Goal: Answer question/provide support: Share knowledge or assist other users

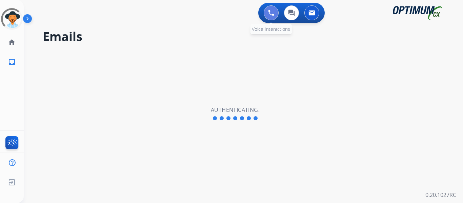
click at [269, 11] on img at bounding box center [271, 13] width 6 height 6
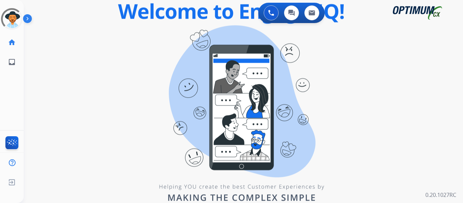
click at [90, 69] on div "0 Voice Interactions 0 Chat Interactions 0 Email Interactions swap_horiz Break …" at bounding box center [243, 101] width 439 height 203
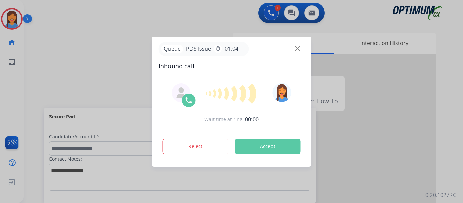
click at [60, 68] on div at bounding box center [231, 101] width 463 height 203
click at [279, 144] on button "Accept" at bounding box center [268, 147] width 66 height 16
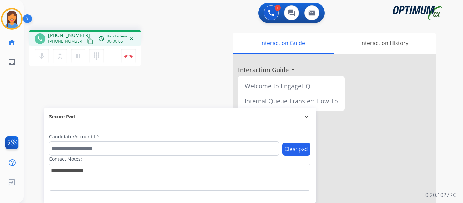
click at [87, 43] on mat-icon "content_copy" at bounding box center [90, 41] width 6 height 6
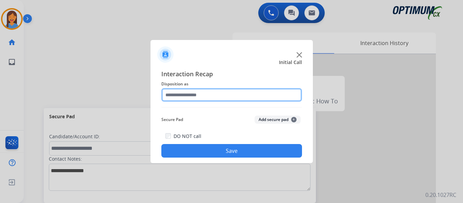
click at [206, 99] on input "text" at bounding box center [231, 95] width 141 height 14
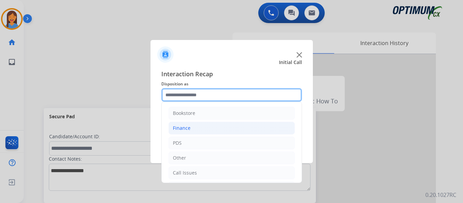
scroll to position [34, 0]
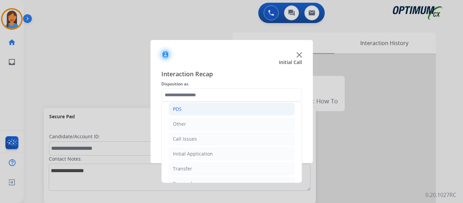
click at [188, 110] on li "PDS" at bounding box center [231, 109] width 126 height 13
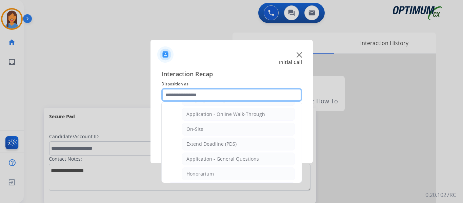
scroll to position [169, 0]
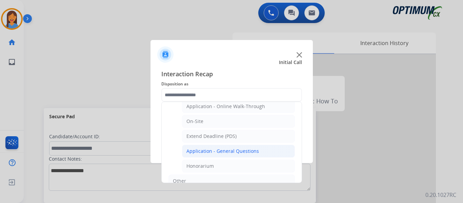
click at [241, 147] on li "Application - General Questions" at bounding box center [238, 151] width 113 height 13
type input "**********"
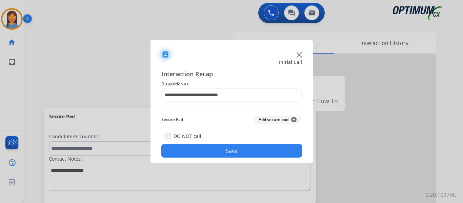
click at [243, 154] on button "Save" at bounding box center [231, 151] width 141 height 14
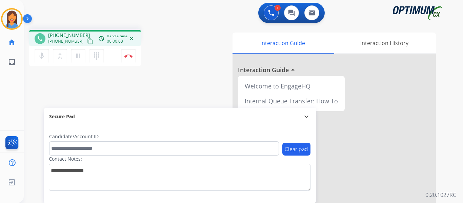
click at [87, 43] on mat-icon "content_copy" at bounding box center [90, 41] width 6 height 6
click at [131, 57] on img at bounding box center [128, 55] width 8 height 3
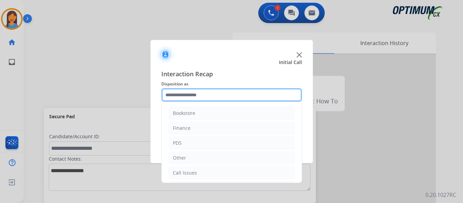
click at [184, 97] on input "text" at bounding box center [231, 95] width 141 height 14
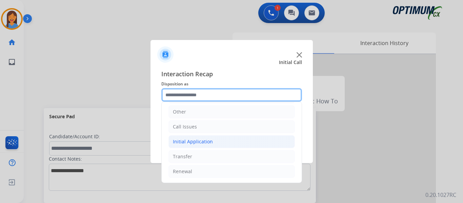
scroll to position [12, 0]
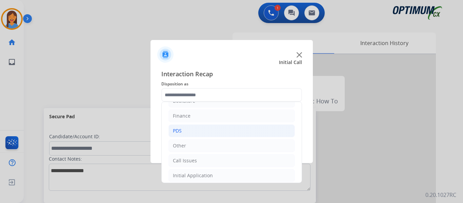
click at [199, 133] on li "PDS" at bounding box center [231, 130] width 126 height 13
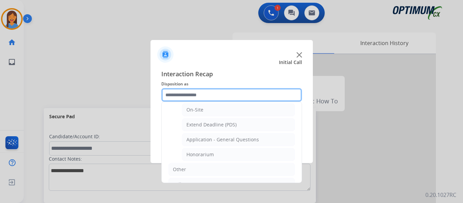
scroll to position [182, 0]
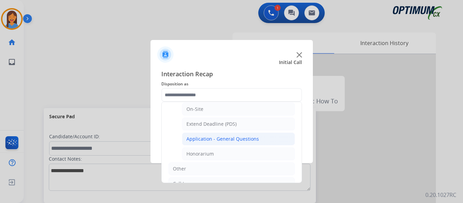
click at [220, 140] on div "Application - General Questions" at bounding box center [222, 139] width 73 height 7
type input "**********"
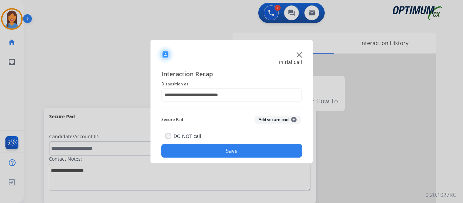
click at [228, 148] on button "Save" at bounding box center [231, 151] width 141 height 14
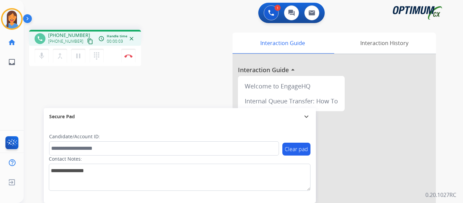
drag, startPoint x: 82, startPoint y: 43, endPoint x: 113, endPoint y: 50, distance: 31.3
click at [87, 43] on mat-icon "content_copy" at bounding box center [90, 41] width 6 height 6
click at [129, 56] on img at bounding box center [128, 55] width 8 height 3
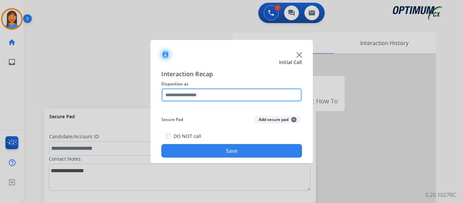
click at [191, 95] on input "text" at bounding box center [231, 95] width 141 height 14
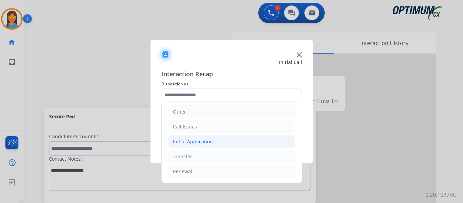
click at [194, 143] on div "Initial Application" at bounding box center [193, 141] width 40 height 7
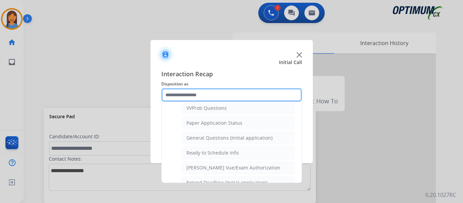
scroll to position [385, 0]
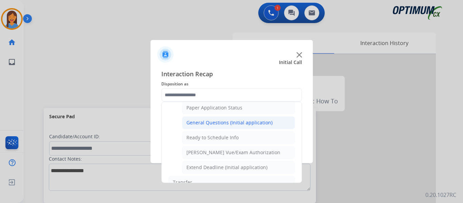
click at [208, 123] on div "General Questions (Initial application)" at bounding box center [229, 122] width 86 height 7
type input "**********"
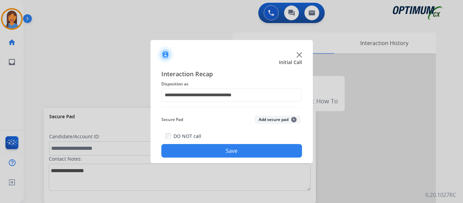
click at [218, 148] on button "Save" at bounding box center [231, 151] width 141 height 14
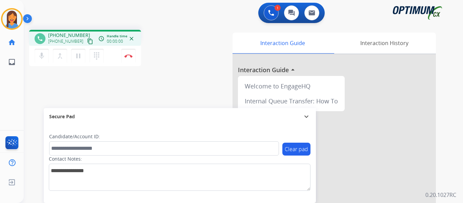
click at [87, 43] on mat-icon "content_copy" at bounding box center [90, 41] width 6 height 6
click at [128, 58] on button "Disconnect" at bounding box center [128, 56] width 14 height 14
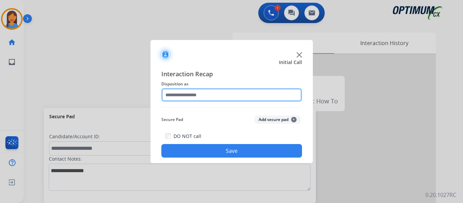
click at [221, 98] on input "text" at bounding box center [231, 95] width 141 height 14
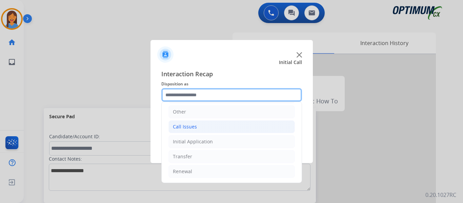
scroll to position [12, 0]
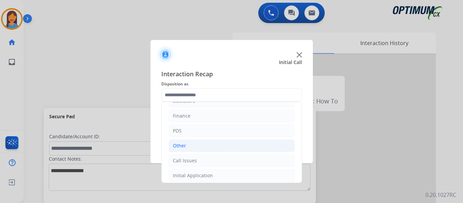
click at [186, 146] on li "Other" at bounding box center [231, 145] width 126 height 13
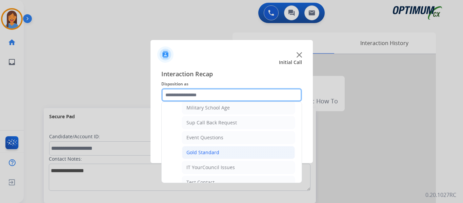
scroll to position [114, 0]
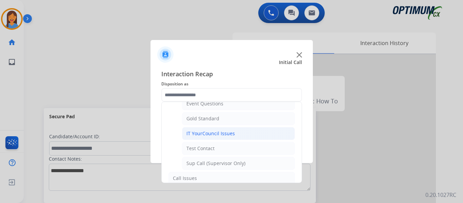
click at [209, 135] on div "IT YourCouncil Issues" at bounding box center [210, 133] width 48 height 7
type input "**********"
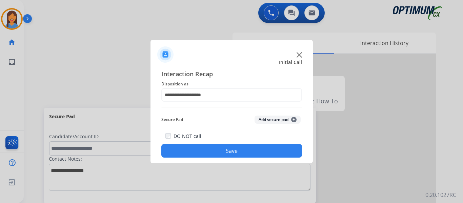
click at [225, 153] on button "Save" at bounding box center [231, 151] width 141 height 14
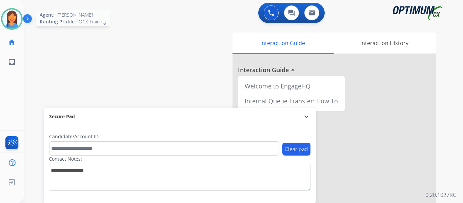
drag, startPoint x: 7, startPoint y: 17, endPoint x: 13, endPoint y: 19, distance: 6.2
click at [7, 17] on img at bounding box center [11, 18] width 19 height 19
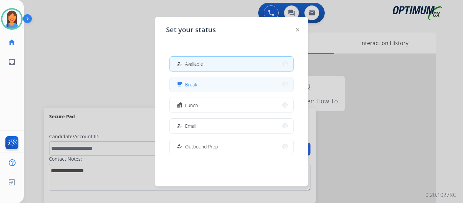
click at [202, 88] on button "free_breakfast Break" at bounding box center [231, 84] width 123 height 15
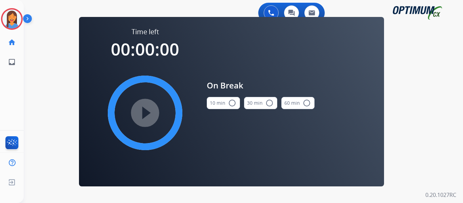
click at [222, 102] on button "10 min radio_button_unchecked" at bounding box center [223, 103] width 33 height 12
click at [149, 112] on mat-icon "play_circle_filled" at bounding box center [145, 113] width 8 height 8
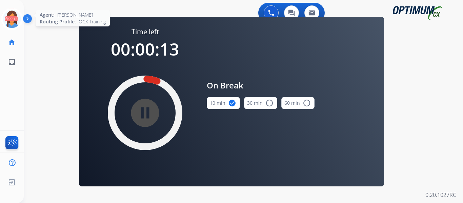
click at [20, 24] on icon at bounding box center [12, 19] width 22 height 22
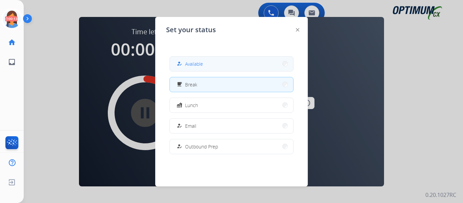
click at [206, 63] on button "how_to_reg Available" at bounding box center [231, 64] width 123 height 15
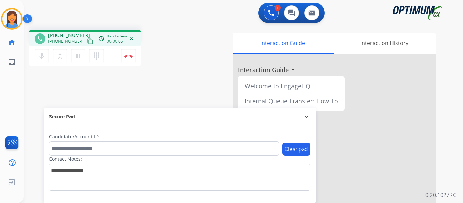
drag, startPoint x: 83, startPoint y: 41, endPoint x: 87, endPoint y: 43, distance: 5.2
click at [87, 41] on mat-icon "content_copy" at bounding box center [90, 41] width 6 height 6
click at [129, 58] on button "Disconnect" at bounding box center [128, 56] width 14 height 14
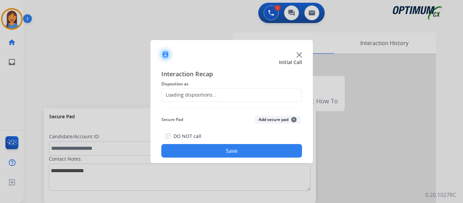
click at [204, 96] on div "Loading dispositions..." at bounding box center [189, 95] width 55 height 7
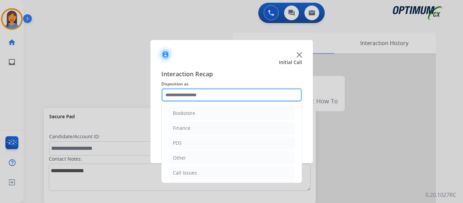
click at [232, 92] on input "text" at bounding box center [231, 95] width 141 height 14
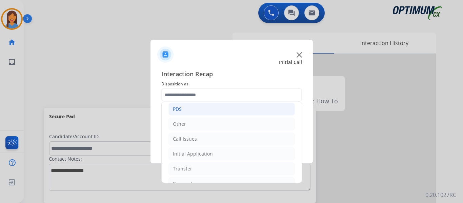
click at [195, 111] on li "PDS" at bounding box center [231, 109] width 126 height 13
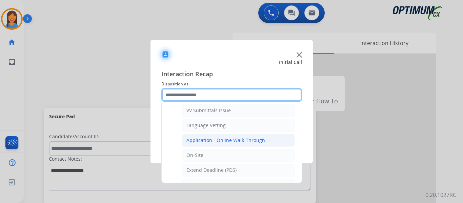
scroll to position [169, 0]
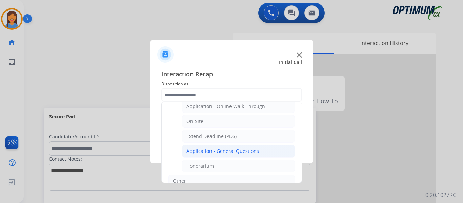
click at [225, 149] on div "Application - General Questions" at bounding box center [222, 151] width 73 height 7
type input "**********"
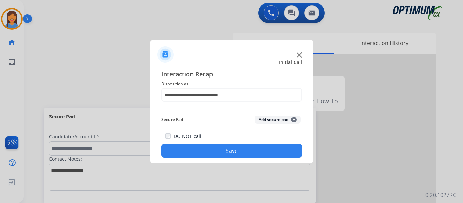
click at [240, 154] on button "Save" at bounding box center [231, 151] width 141 height 14
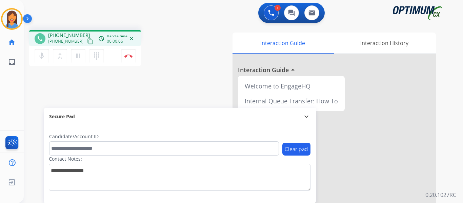
click at [87, 41] on mat-icon "content_copy" at bounding box center [90, 41] width 6 height 6
click at [77, 54] on mat-icon "pause" at bounding box center [78, 56] width 8 height 8
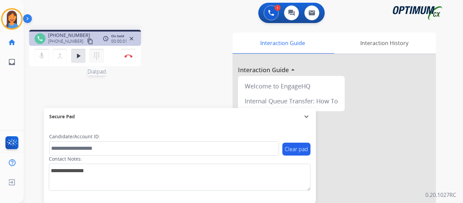
click at [93, 57] on mat-icon "dialpad" at bounding box center [97, 56] width 8 height 8
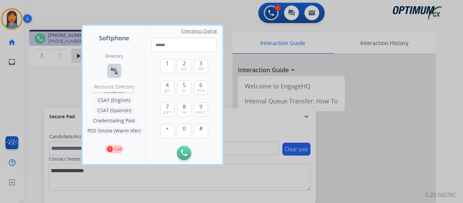
click at [111, 72] on mat-icon "connect_without_contact" at bounding box center [114, 71] width 8 height 8
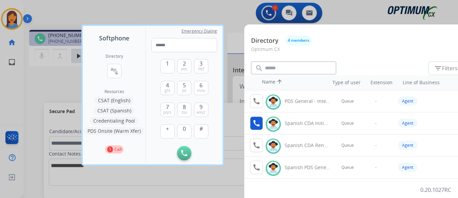
click at [254, 124] on mat-icon "call" at bounding box center [256, 123] width 8 height 8
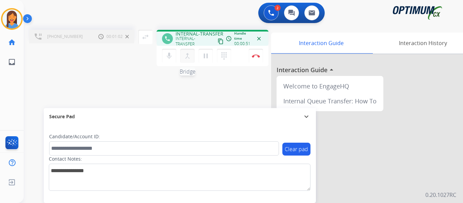
click at [188, 57] on mat-icon "merge_type" at bounding box center [187, 56] width 8 height 8
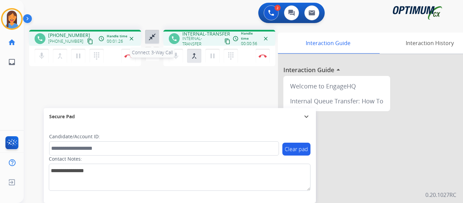
click at [155, 38] on mat-icon "close_fullscreen" at bounding box center [152, 37] width 8 height 8
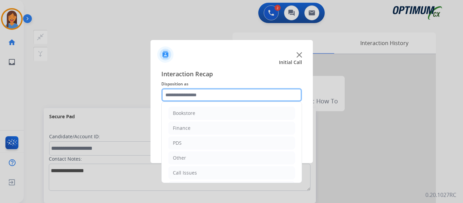
click at [219, 102] on div "Bookstore Finance PDS Other Call Issues Initial Application Transfer Renewal" at bounding box center [231, 95] width 141 height 14
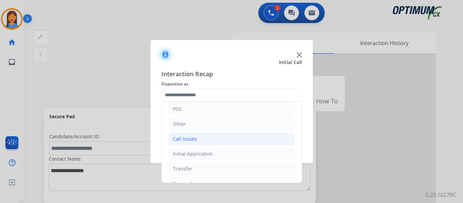
click at [194, 138] on div "Call Issues" at bounding box center [185, 139] width 24 height 7
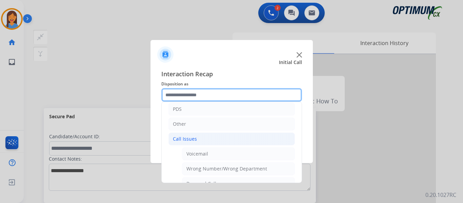
scroll to position [68, 0]
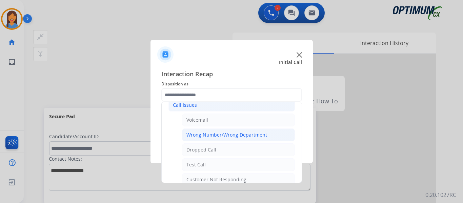
click at [210, 136] on div "Wrong Number/Wrong Department" at bounding box center [226, 134] width 81 height 7
type input "**********"
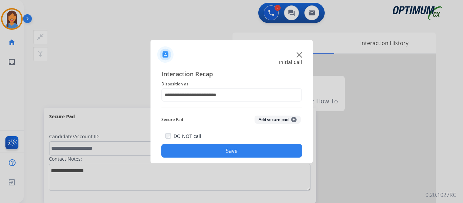
click at [219, 153] on button "Save" at bounding box center [231, 151] width 141 height 14
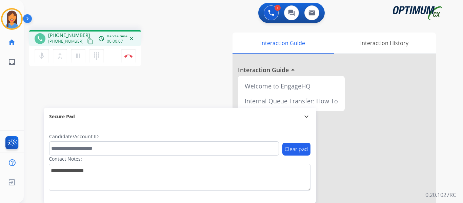
click at [86, 39] on button "content_copy" at bounding box center [90, 41] width 8 height 8
click at [130, 56] on img at bounding box center [128, 55] width 8 height 3
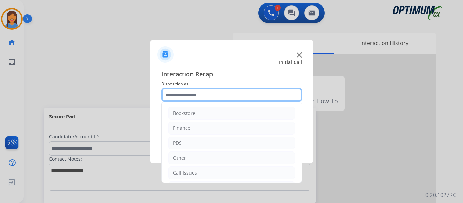
click at [226, 97] on input "text" at bounding box center [231, 95] width 141 height 14
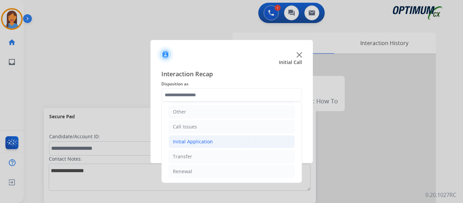
click at [200, 146] on li "Initial Application" at bounding box center [231, 141] width 126 height 13
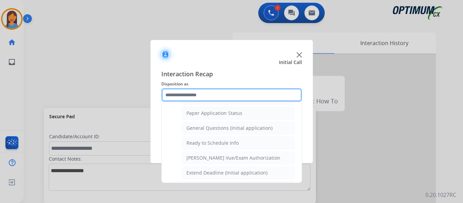
scroll to position [385, 0]
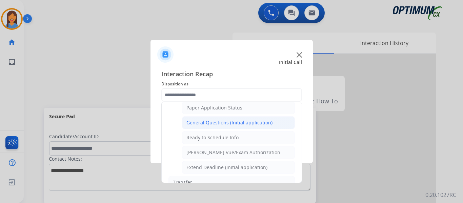
click at [209, 126] on div "General Questions (Initial application)" at bounding box center [229, 122] width 86 height 7
type input "**********"
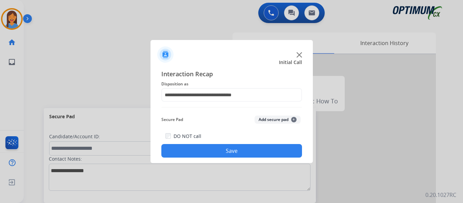
click at [217, 148] on button "Save" at bounding box center [231, 151] width 141 height 14
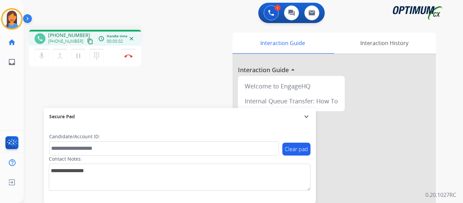
click at [87, 39] on mat-icon "content_copy" at bounding box center [90, 41] width 6 height 6
click at [86, 45] on button "content_copy" at bounding box center [90, 41] width 8 height 8
click at [130, 55] on img at bounding box center [128, 55] width 8 height 3
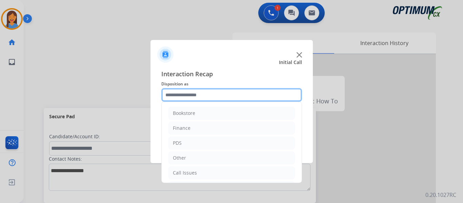
click at [197, 97] on input "text" at bounding box center [231, 95] width 141 height 14
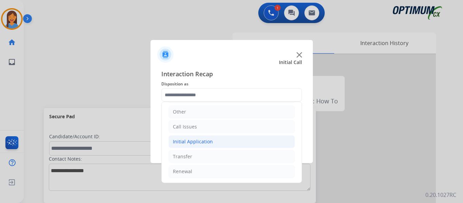
click at [197, 138] on li "Initial Application" at bounding box center [231, 141] width 126 height 13
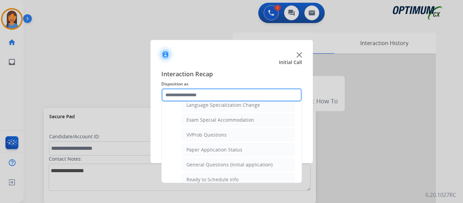
scroll to position [351, 0]
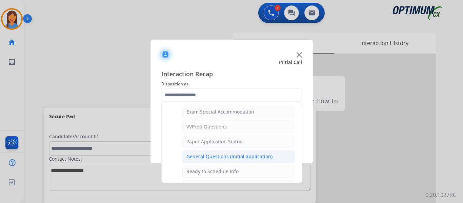
click at [212, 159] on div "General Questions (Initial application)" at bounding box center [229, 156] width 86 height 7
type input "**********"
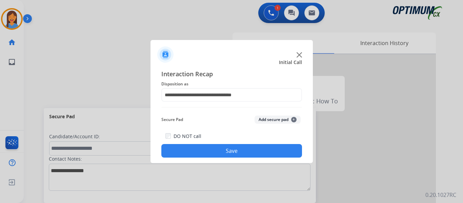
click at [229, 151] on button "Save" at bounding box center [231, 151] width 141 height 14
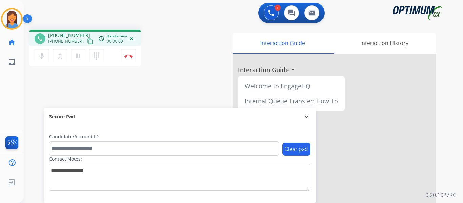
drag, startPoint x: 82, startPoint y: 43, endPoint x: 136, endPoint y: 52, distance: 55.0
click at [87, 43] on mat-icon "content_copy" at bounding box center [90, 41] width 6 height 6
click at [132, 57] on img at bounding box center [128, 55] width 8 height 3
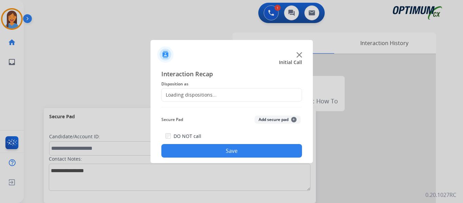
click at [250, 94] on div "Loading dispositions..." at bounding box center [231, 95] width 141 height 14
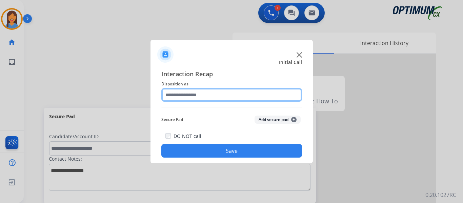
click at [213, 100] on input "text" at bounding box center [231, 95] width 141 height 14
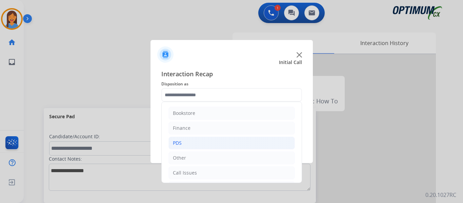
click at [191, 141] on li "PDS" at bounding box center [231, 143] width 126 height 13
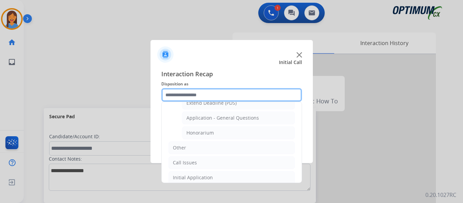
scroll to position [203, 0]
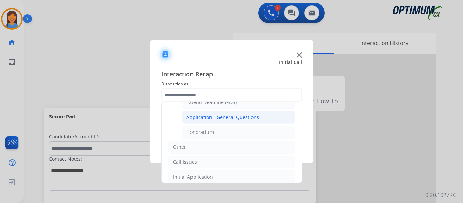
click at [224, 118] on div "Application - General Questions" at bounding box center [222, 117] width 73 height 7
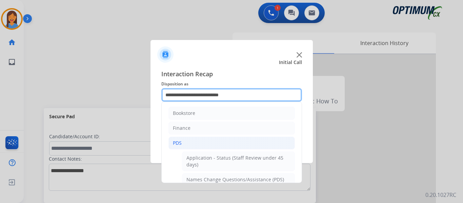
click at [210, 96] on input "**********" at bounding box center [231, 95] width 141 height 14
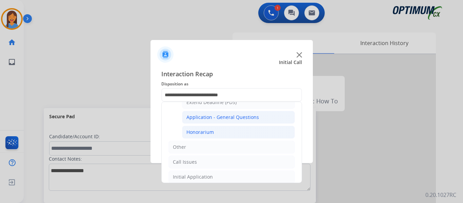
click at [204, 134] on div "Honorarium" at bounding box center [199, 132] width 27 height 7
type input "**********"
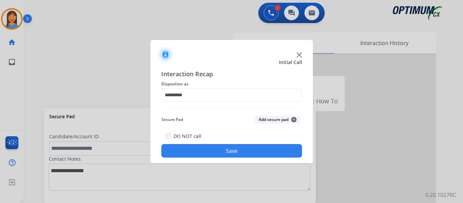
click at [211, 152] on button "Save" at bounding box center [231, 151] width 141 height 14
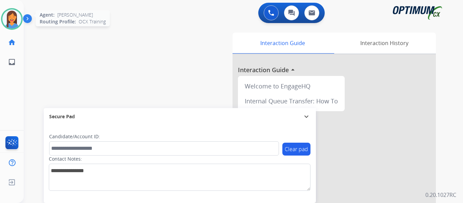
click at [13, 21] on img at bounding box center [11, 18] width 19 height 19
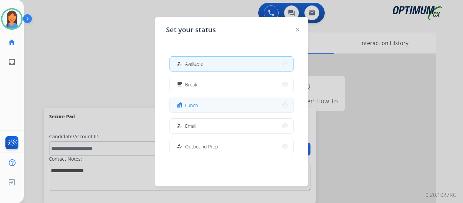
click at [207, 109] on button "fastfood Lunch" at bounding box center [231, 105] width 123 height 15
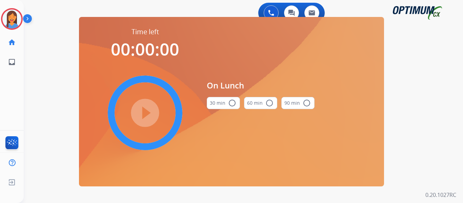
click at [226, 102] on button "30 min radio_button_unchecked" at bounding box center [223, 103] width 33 height 12
click at [143, 116] on mat-icon "play_circle_filled" at bounding box center [145, 113] width 8 height 8
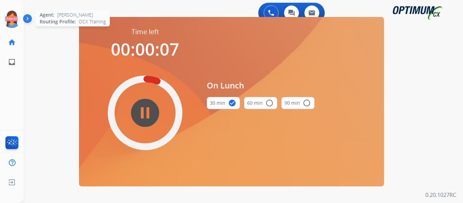
click at [20, 19] on icon at bounding box center [12, 19] width 22 height 22
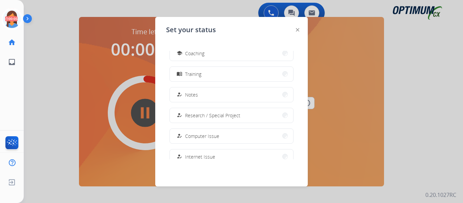
scroll to position [102, 0]
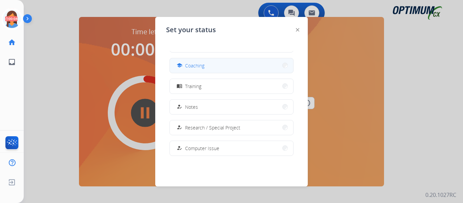
click at [201, 65] on span "Coaching" at bounding box center [194, 65] width 19 height 7
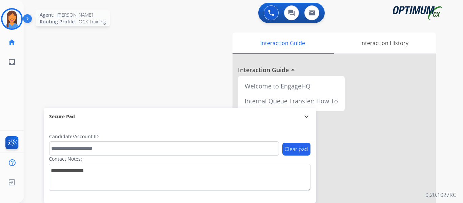
click at [15, 21] on img at bounding box center [11, 18] width 19 height 19
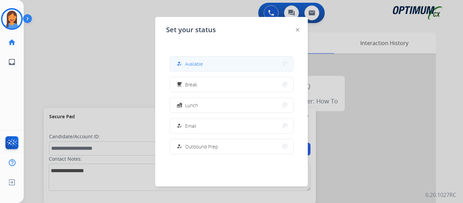
click at [202, 66] on span "Available" at bounding box center [194, 63] width 18 height 7
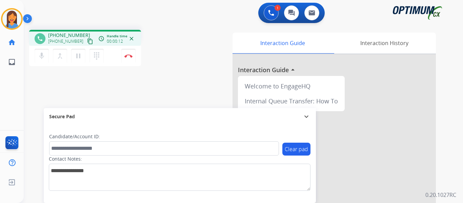
click at [87, 41] on mat-icon "content_copy" at bounding box center [90, 41] width 6 height 6
click at [130, 60] on button "Disconnect" at bounding box center [128, 56] width 14 height 14
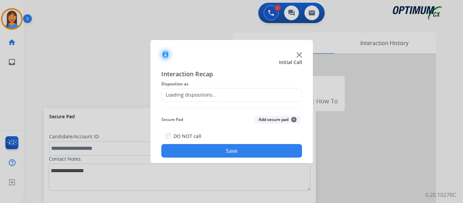
click at [197, 92] on div "Loading dispositions..." at bounding box center [189, 95] width 55 height 7
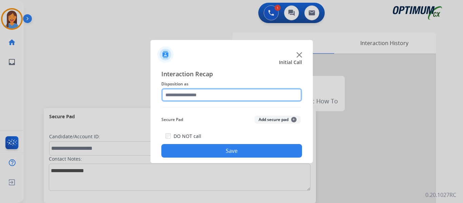
click at [199, 92] on input "text" at bounding box center [231, 95] width 141 height 14
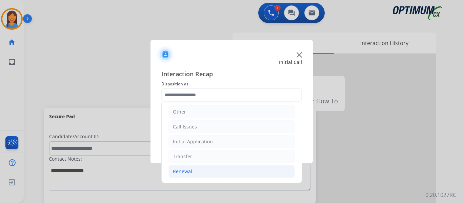
click at [184, 169] on div "Renewal" at bounding box center [182, 171] width 19 height 7
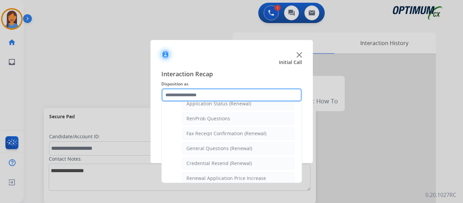
scroll to position [182, 0]
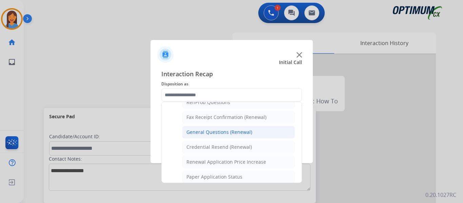
click at [215, 131] on div "General Questions (Renewal)" at bounding box center [219, 132] width 66 height 7
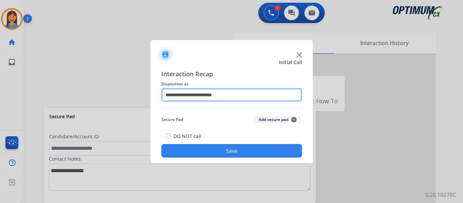
click at [205, 97] on input "**********" at bounding box center [231, 95] width 141 height 14
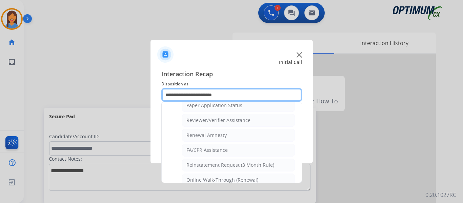
scroll to position [262, 0]
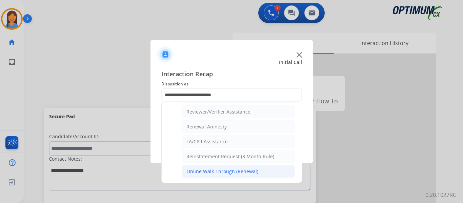
click at [214, 173] on div "Online Walk-Through (Renewal)" at bounding box center [222, 171] width 72 height 7
type input "**********"
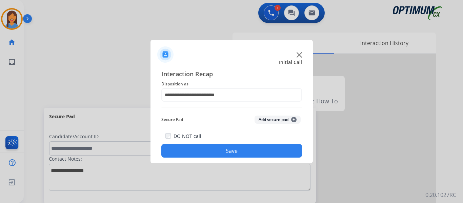
click at [225, 151] on button "Save" at bounding box center [231, 151] width 141 height 14
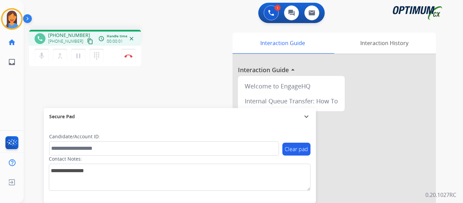
click at [87, 42] on mat-icon "content_copy" at bounding box center [90, 41] width 6 height 6
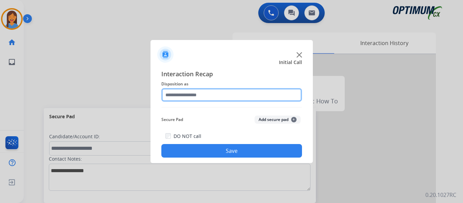
click at [199, 94] on input "text" at bounding box center [231, 95] width 141 height 14
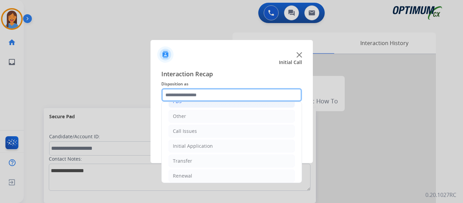
scroll to position [46, 0]
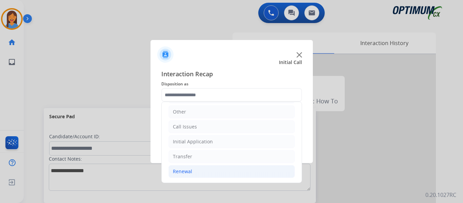
click at [187, 173] on div "Renewal" at bounding box center [182, 171] width 19 height 7
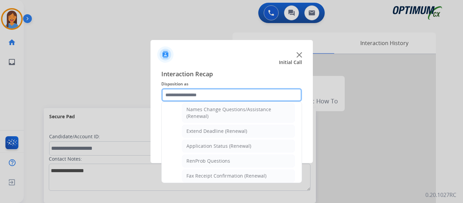
scroll to position [148, 0]
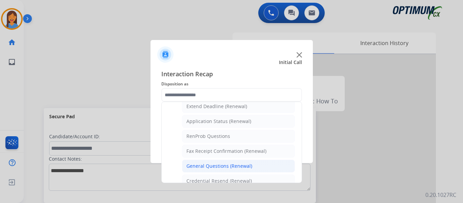
click at [218, 166] on div "General Questions (Renewal)" at bounding box center [219, 166] width 66 height 7
type input "**********"
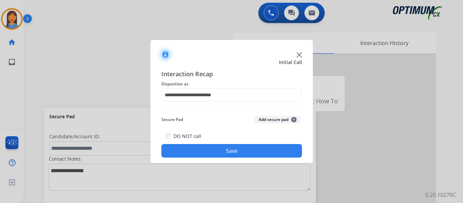
click at [209, 158] on div "**********" at bounding box center [231, 113] width 162 height 99
click at [207, 149] on button "Save" at bounding box center [231, 151] width 141 height 14
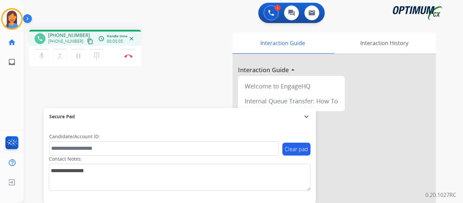
click at [87, 41] on mat-icon "content_copy" at bounding box center [90, 41] width 6 height 6
click at [129, 59] on button "Disconnect" at bounding box center [128, 56] width 14 height 14
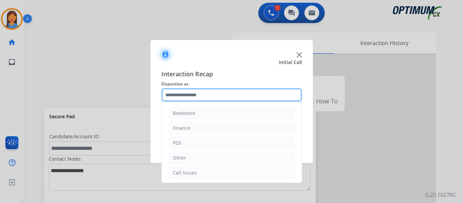
click at [201, 94] on input "text" at bounding box center [231, 95] width 141 height 14
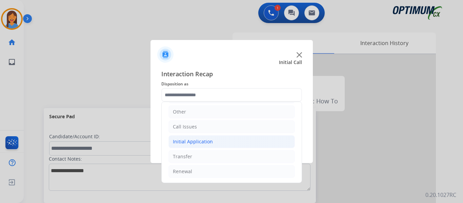
click at [198, 147] on li "Initial Application" at bounding box center [231, 141] width 126 height 13
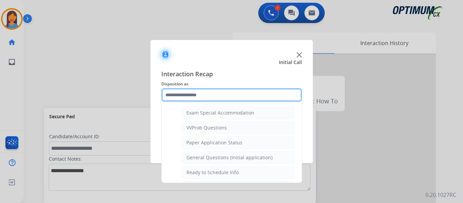
scroll to position [351, 0]
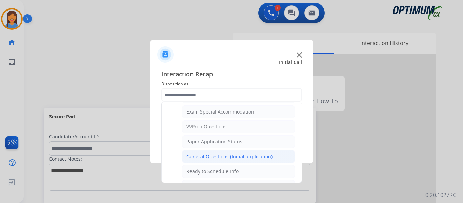
click at [200, 155] on div "General Questions (Initial application)" at bounding box center [229, 156] width 86 height 7
type input "**********"
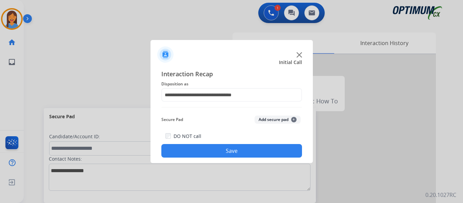
click at [202, 150] on button "Save" at bounding box center [231, 151] width 141 height 14
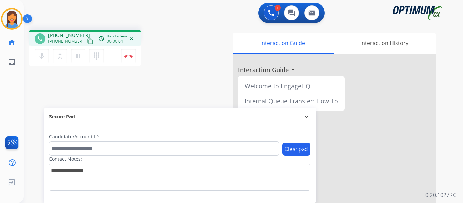
drag, startPoint x: 84, startPoint y: 43, endPoint x: 90, endPoint y: 44, distance: 6.2
click at [87, 43] on mat-icon "content_copy" at bounding box center [90, 41] width 6 height 6
click at [129, 59] on button "Disconnect" at bounding box center [128, 56] width 14 height 14
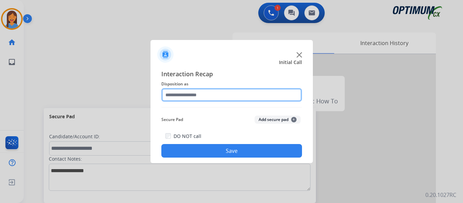
click at [206, 100] on input "text" at bounding box center [231, 95] width 141 height 14
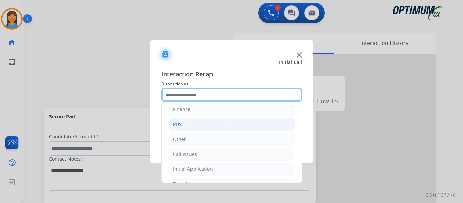
scroll to position [46, 0]
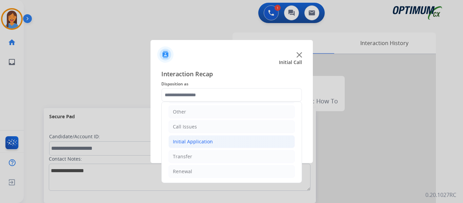
click at [204, 143] on div "Initial Application" at bounding box center [193, 141] width 40 height 7
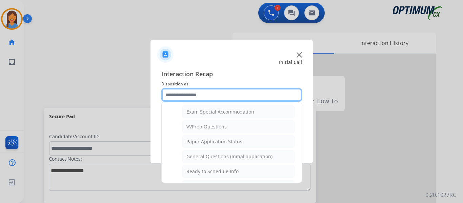
scroll to position [385, 0]
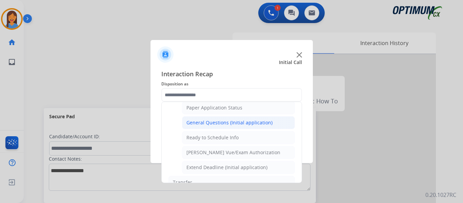
click at [212, 123] on div "General Questions (Initial application)" at bounding box center [229, 122] width 86 height 7
type input "**********"
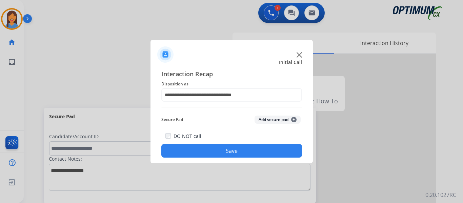
click at [220, 150] on button "Save" at bounding box center [231, 151] width 141 height 14
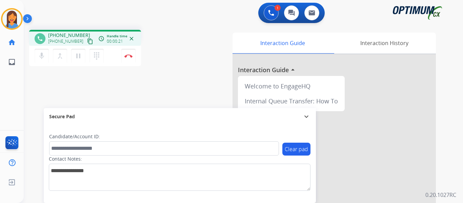
click at [87, 43] on mat-icon "content_copy" at bounding box center [90, 41] width 6 height 6
click at [130, 58] on button "Disconnect" at bounding box center [128, 56] width 14 height 14
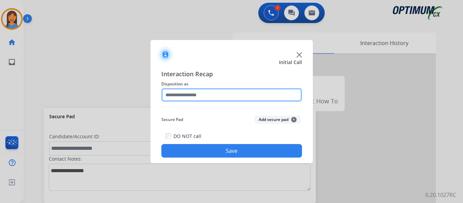
click at [186, 93] on input "text" at bounding box center [231, 95] width 141 height 14
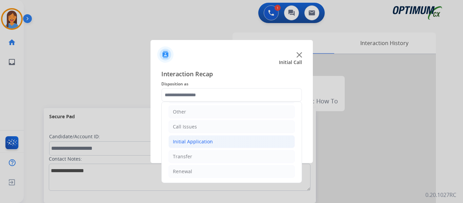
click at [195, 139] on div "Initial Application" at bounding box center [193, 141] width 40 height 7
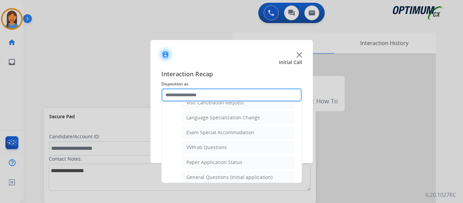
scroll to position [351, 0]
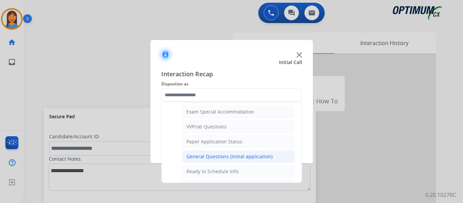
click at [208, 156] on div "General Questions (Initial application)" at bounding box center [229, 156] width 86 height 7
type input "**********"
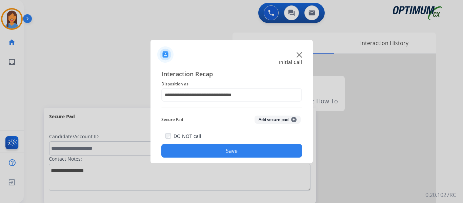
click at [228, 150] on button "Save" at bounding box center [231, 151] width 141 height 14
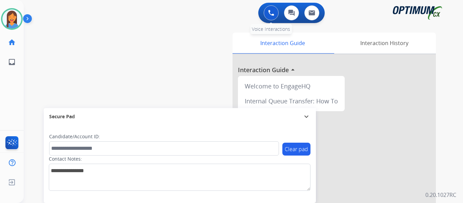
click at [270, 15] on img at bounding box center [271, 13] width 6 height 6
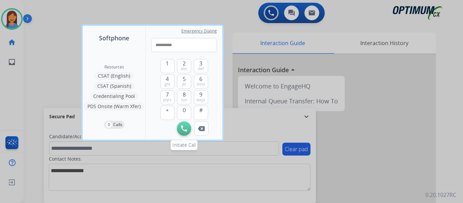
type input "**********"
click at [185, 130] on img at bounding box center [184, 128] width 6 height 6
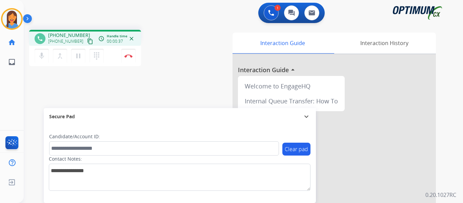
click at [174, 69] on div "phone [PHONE_NUMBER] [PHONE_NUMBER] content_copy access_time Call metrics Queue…" at bounding box center [235, 165] width 423 height 283
click at [127, 53] on button "Disconnect" at bounding box center [128, 56] width 14 height 14
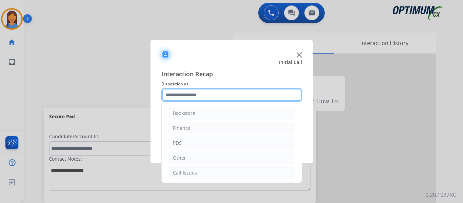
click at [204, 98] on input "text" at bounding box center [231, 95] width 141 height 14
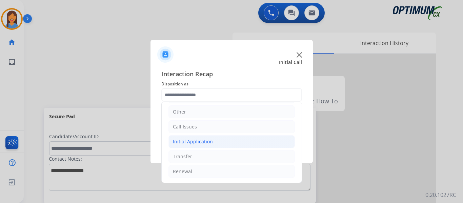
click at [205, 140] on div "Initial Application" at bounding box center [193, 141] width 40 height 7
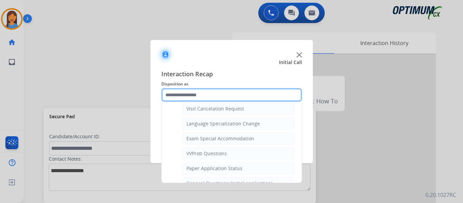
scroll to position [309, 0]
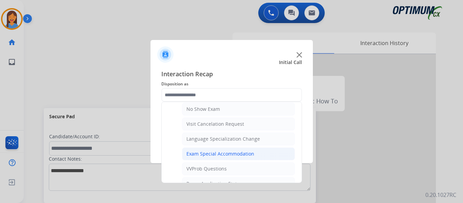
click at [214, 155] on div "Exam Special Accommodation" at bounding box center [220, 153] width 68 height 7
type input "**********"
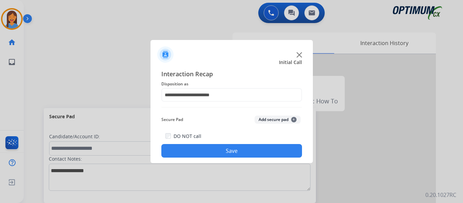
click at [218, 151] on button "Save" at bounding box center [231, 151] width 141 height 14
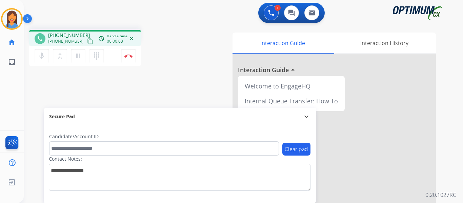
click at [87, 42] on mat-icon "content_copy" at bounding box center [90, 41] width 6 height 6
click at [127, 56] on img at bounding box center [128, 55] width 8 height 3
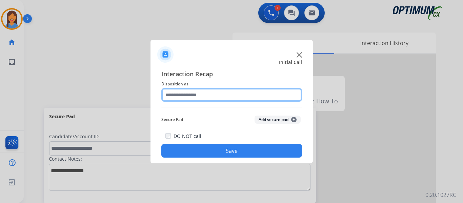
click at [192, 95] on input "text" at bounding box center [231, 95] width 141 height 14
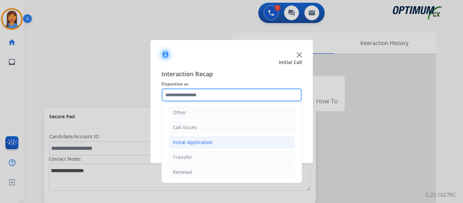
scroll to position [46, 0]
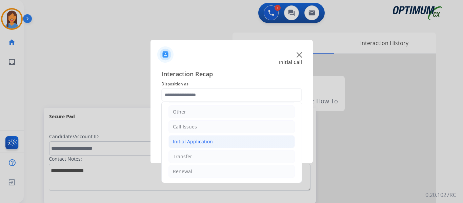
click at [198, 142] on div "Initial Application" at bounding box center [193, 141] width 40 height 7
click at [199, 142] on div "Initial Application" at bounding box center [193, 141] width 40 height 7
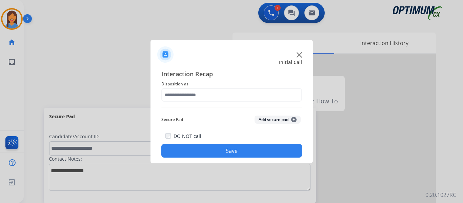
click at [194, 68] on div "Interaction Recap Disposition as Secure Pad Add secure pad + DO NOT call Save" at bounding box center [231, 113] width 162 height 99
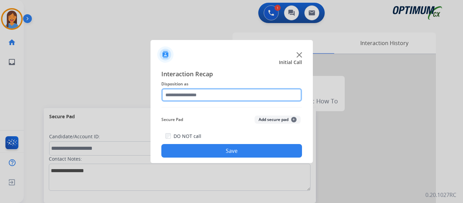
click at [197, 100] on input "text" at bounding box center [231, 95] width 141 height 14
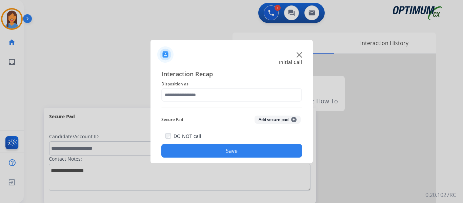
click at [214, 58] on div at bounding box center [231, 52] width 162 height 24
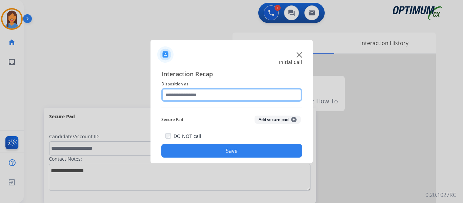
click at [203, 96] on input "text" at bounding box center [231, 95] width 141 height 14
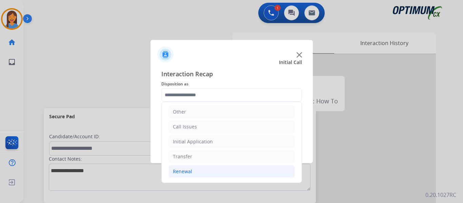
click at [189, 170] on div "Renewal" at bounding box center [182, 171] width 19 height 7
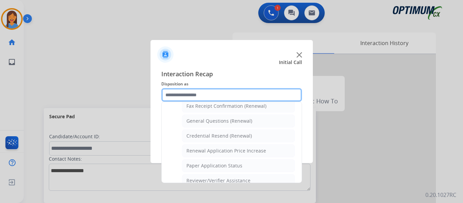
scroll to position [182, 0]
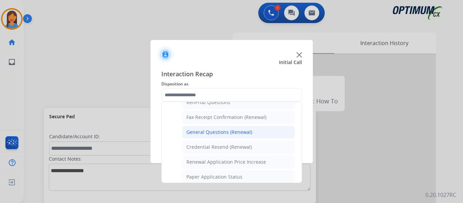
click at [215, 134] on div "General Questions (Renewal)" at bounding box center [219, 132] width 66 height 7
type input "**********"
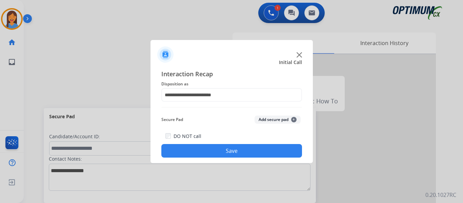
drag, startPoint x: 234, startPoint y: 154, endPoint x: 254, endPoint y: 153, distance: 20.0
click at [235, 155] on button "Save" at bounding box center [231, 151] width 141 height 14
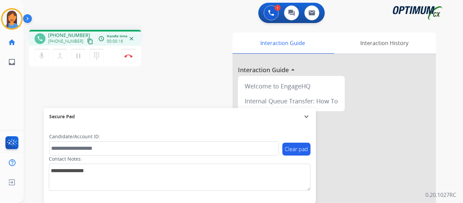
click at [87, 43] on mat-icon "content_copy" at bounding box center [90, 41] width 6 height 6
click at [215, 83] on div "Interaction Guide Interaction History Interaction Guide arrow_drop_up Welcome t…" at bounding box center [317, 170] width 237 height 275
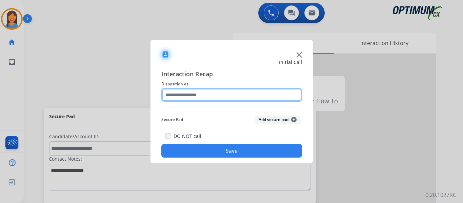
click at [207, 93] on input "text" at bounding box center [231, 95] width 141 height 14
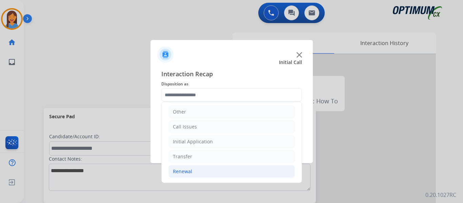
click at [188, 171] on div "Renewal" at bounding box center [182, 171] width 19 height 7
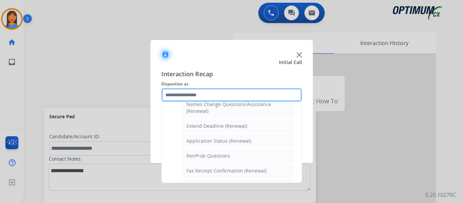
scroll to position [148, 0]
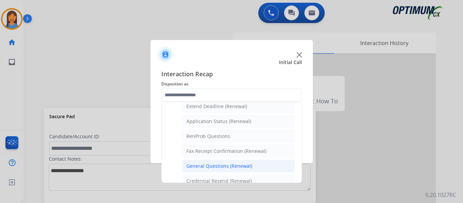
click at [217, 166] on div "General Questions (Renewal)" at bounding box center [219, 166] width 66 height 7
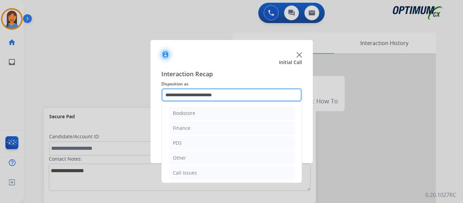
click at [210, 93] on input "**********" at bounding box center [231, 95] width 141 height 14
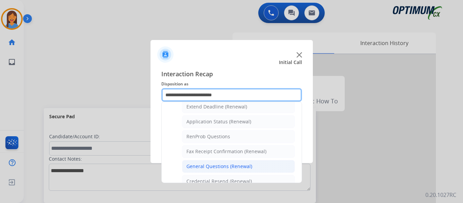
scroll to position [136, 0]
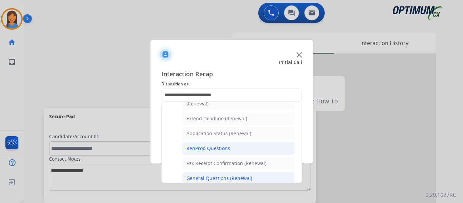
click at [219, 147] on div "RenProb Questions" at bounding box center [208, 148] width 44 height 7
type input "**********"
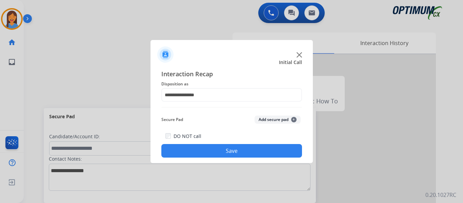
click at [222, 157] on button "Save" at bounding box center [231, 151] width 141 height 14
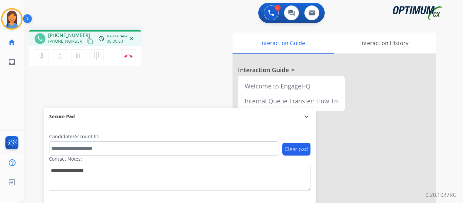
click at [87, 42] on mat-icon "content_copy" at bounding box center [90, 41] width 6 height 6
click at [130, 54] on button "Disconnect" at bounding box center [128, 56] width 14 height 14
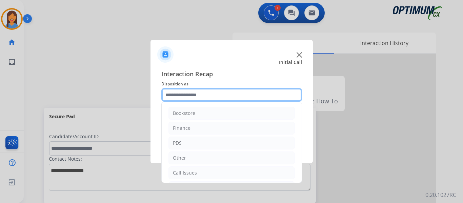
click at [201, 94] on input "text" at bounding box center [231, 95] width 141 height 14
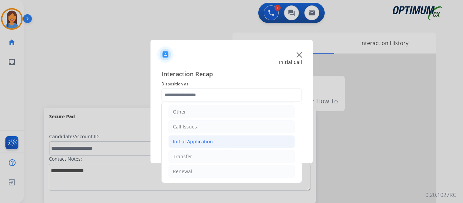
click at [194, 140] on div "Initial Application" at bounding box center [193, 141] width 40 height 7
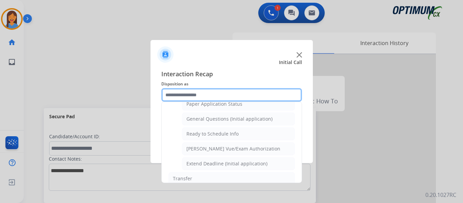
scroll to position [377, 0]
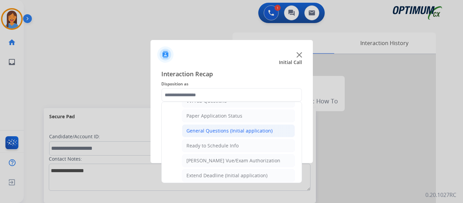
click at [209, 129] on div "General Questions (Initial application)" at bounding box center [229, 130] width 86 height 7
type input "**********"
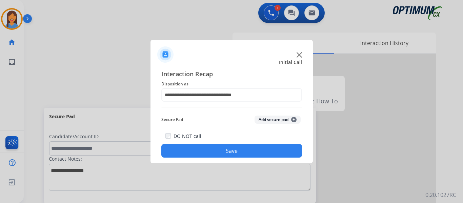
click at [218, 151] on button "Save" at bounding box center [231, 151] width 141 height 14
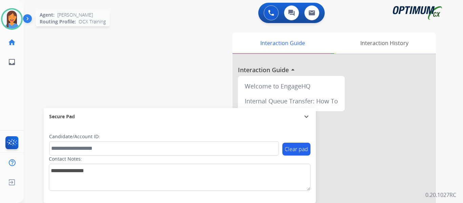
click at [15, 20] on img at bounding box center [11, 18] width 19 height 19
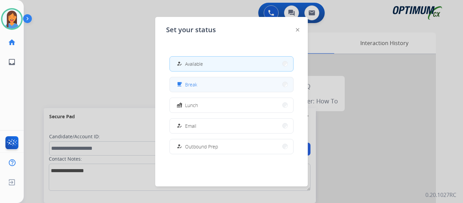
click at [196, 84] on span "Break" at bounding box center [191, 84] width 12 height 7
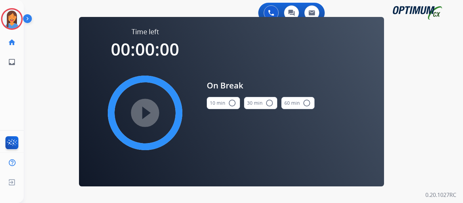
drag, startPoint x: 211, startPoint y: 103, endPoint x: 215, endPoint y: 103, distance: 3.7
click at [215, 103] on button "10 min radio_button_unchecked" at bounding box center [223, 103] width 33 height 12
click at [143, 114] on mat-icon "play_circle_filled" at bounding box center [145, 113] width 8 height 8
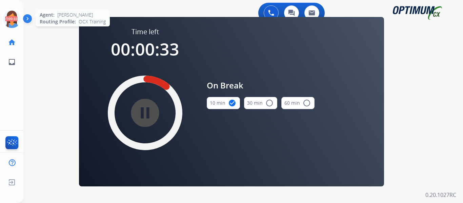
drag, startPoint x: 15, startPoint y: 16, endPoint x: 18, endPoint y: 18, distance: 3.7
click at [15, 16] on icon at bounding box center [12, 19] width 22 height 22
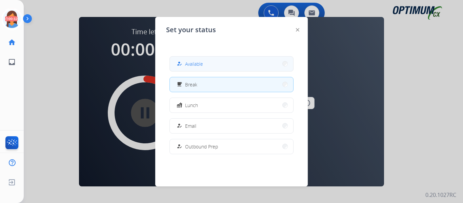
click at [195, 66] on span "Available" at bounding box center [194, 63] width 18 height 7
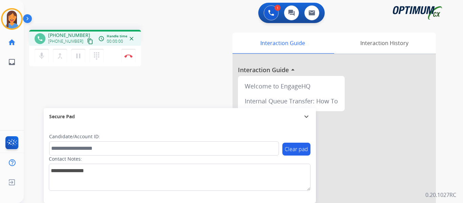
click at [87, 43] on mat-icon "content_copy" at bounding box center [90, 41] width 6 height 6
click at [130, 56] on img at bounding box center [128, 55] width 8 height 3
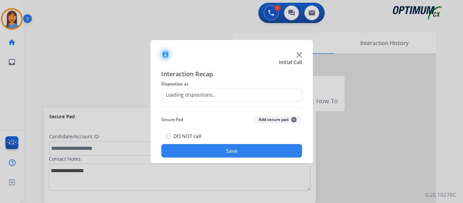
click at [177, 95] on div "Loading dispositions..." at bounding box center [189, 95] width 55 height 7
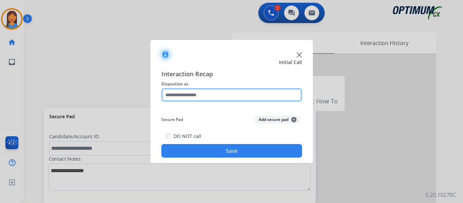
click at [198, 97] on input "text" at bounding box center [231, 95] width 141 height 14
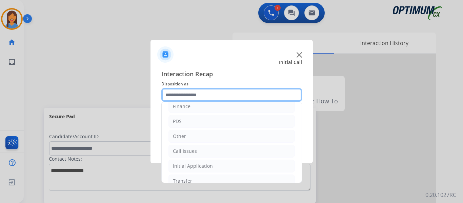
scroll to position [46, 0]
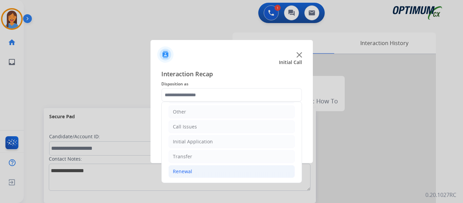
click at [188, 172] on div "Renewal" at bounding box center [182, 171] width 19 height 7
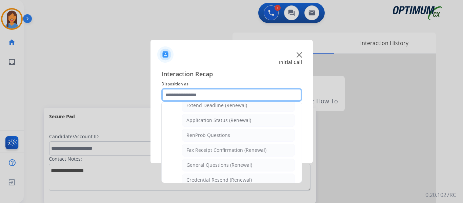
scroll to position [182, 0]
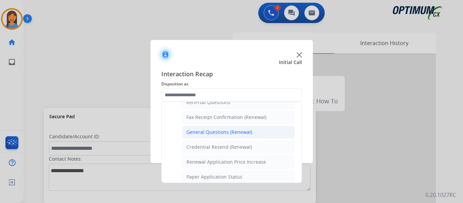
click at [211, 132] on div "General Questions (Renewal)" at bounding box center [219, 132] width 66 height 7
type input "**********"
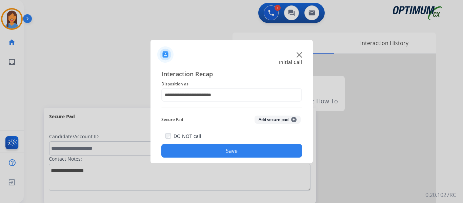
click at [227, 148] on button "Save" at bounding box center [231, 151] width 141 height 14
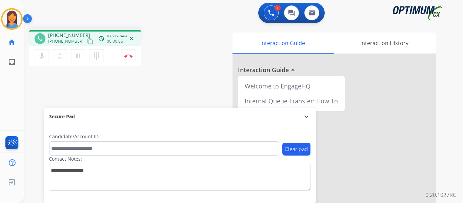
click at [87, 42] on mat-icon "content_copy" at bounding box center [90, 41] width 6 height 6
click at [197, 83] on div "phone [PHONE_NUMBER] [PHONE_NUMBER] content_copy access_time Call metrics Queue…" at bounding box center [235, 165] width 423 height 283
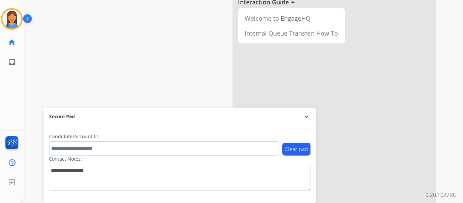
scroll to position [0, 0]
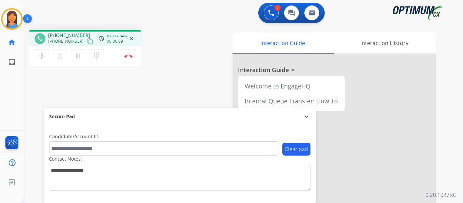
click at [182, 57] on div "phone [PHONE_NUMBER] [PHONE_NUMBER] content_copy access_time Call metrics Queue…" at bounding box center [112, 49] width 167 height 38
click at [127, 57] on img at bounding box center [128, 55] width 8 height 3
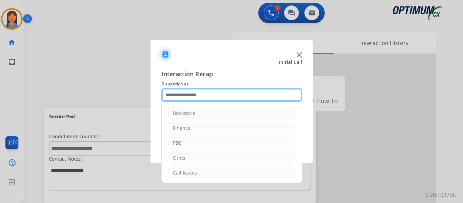
click at [200, 92] on input "text" at bounding box center [231, 95] width 141 height 14
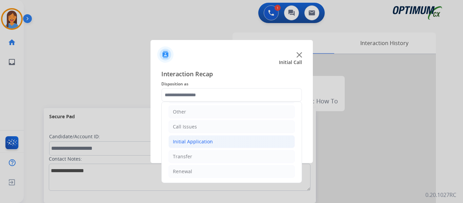
click at [188, 137] on li "Initial Application" at bounding box center [231, 141] width 126 height 13
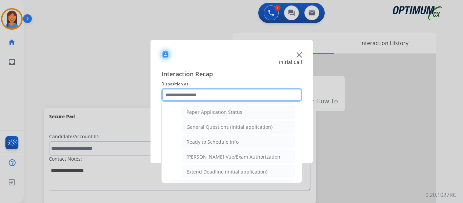
scroll to position [385, 0]
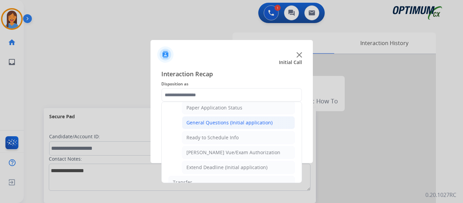
click at [216, 122] on div "General Questions (Initial application)" at bounding box center [229, 122] width 86 height 7
type input "**********"
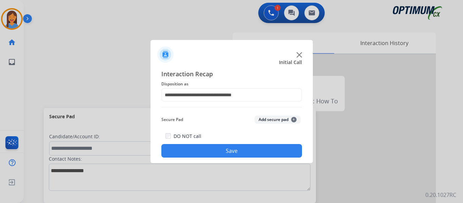
click at [236, 148] on button "Save" at bounding box center [231, 151] width 141 height 14
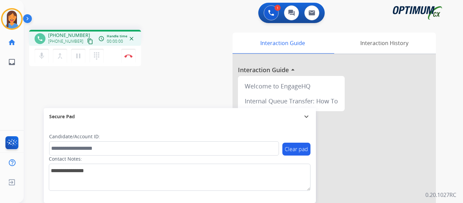
click at [87, 40] on mat-icon "content_copy" at bounding box center [90, 41] width 6 height 6
click at [130, 55] on img at bounding box center [128, 55] width 8 height 3
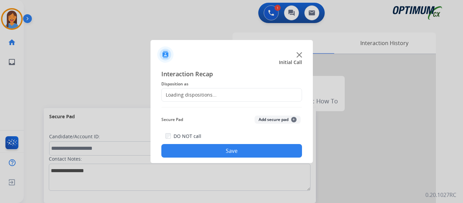
click at [197, 96] on div "Loading dispositions..." at bounding box center [189, 95] width 55 height 7
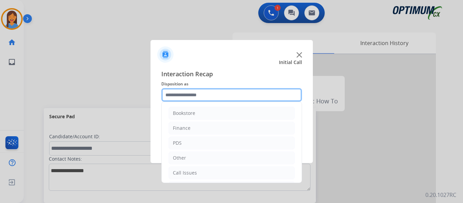
click at [211, 95] on input "text" at bounding box center [231, 95] width 141 height 14
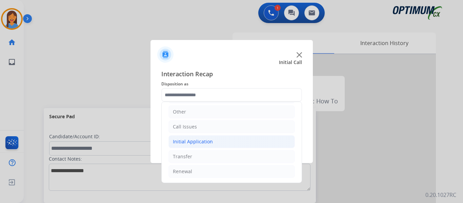
click at [201, 136] on li "Initial Application" at bounding box center [231, 141] width 126 height 13
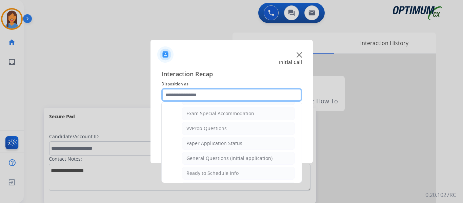
scroll to position [351, 0]
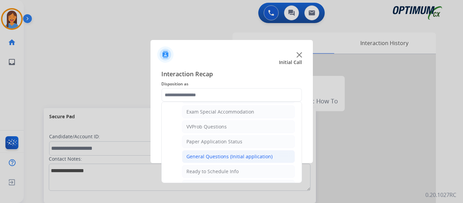
click at [223, 158] on div "General Questions (Initial application)" at bounding box center [229, 156] width 86 height 7
type input "**********"
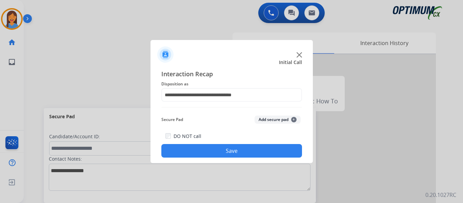
click at [227, 151] on button "Save" at bounding box center [231, 151] width 141 height 14
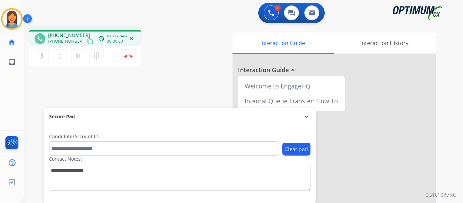
click at [87, 42] on mat-icon "content_copy" at bounding box center [90, 41] width 6 height 6
click at [126, 58] on button "Disconnect" at bounding box center [128, 56] width 14 height 14
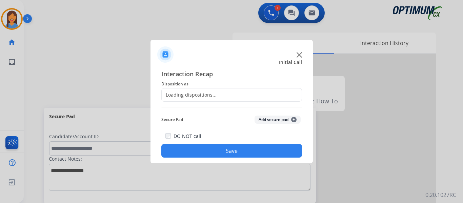
click at [195, 99] on div "Loading dispositions..." at bounding box center [231, 95] width 141 height 14
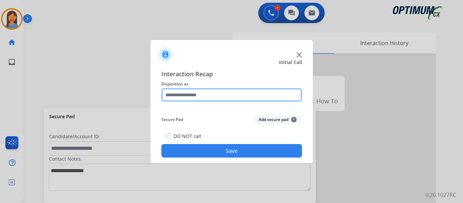
click at [226, 96] on input "text" at bounding box center [231, 95] width 141 height 14
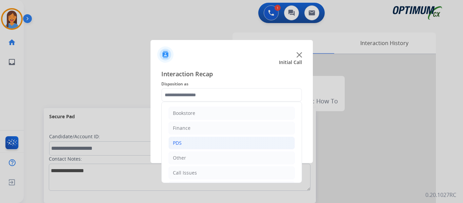
click at [186, 142] on li "PDS" at bounding box center [231, 143] width 126 height 13
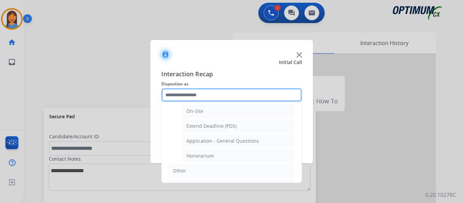
scroll to position [203, 0]
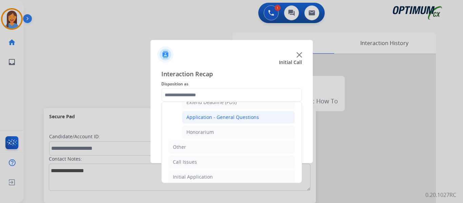
click at [226, 119] on div "Application - General Questions" at bounding box center [222, 117] width 73 height 7
type input "**********"
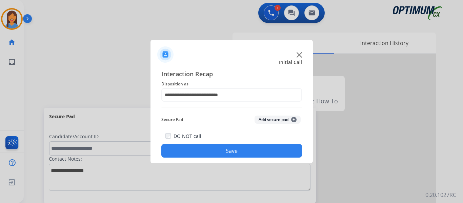
click at [238, 151] on button "Save" at bounding box center [231, 151] width 141 height 14
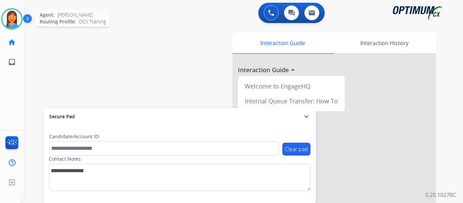
click at [13, 23] on img at bounding box center [11, 18] width 19 height 19
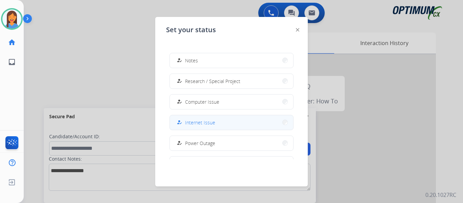
scroll to position [169, 0]
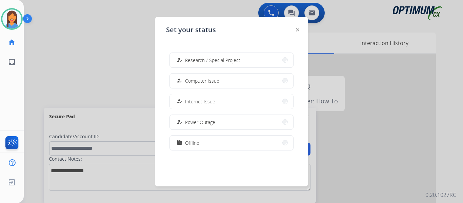
drag, startPoint x: 198, startPoint y: 145, endPoint x: 178, endPoint y: 170, distance: 31.3
click at [178, 170] on div "Set your status how_to_reg Available free_breakfast Break fastfood Lunch how_to…" at bounding box center [231, 101] width 153 height 169
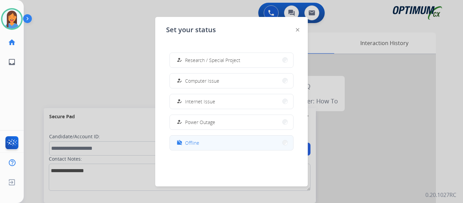
click at [189, 143] on span "Offline" at bounding box center [192, 142] width 14 height 7
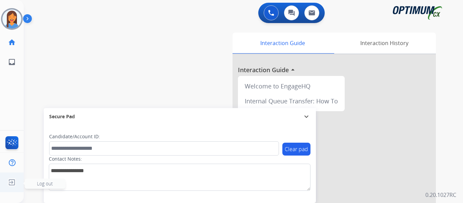
click at [10, 184] on img at bounding box center [12, 182] width 12 height 13
